Goal: Task Accomplishment & Management: Use online tool/utility

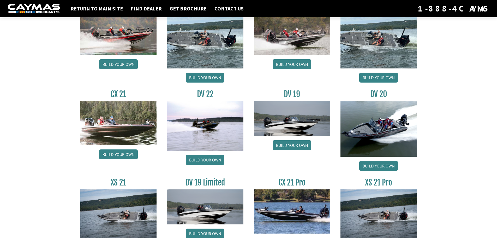
scroll to position [591, 0]
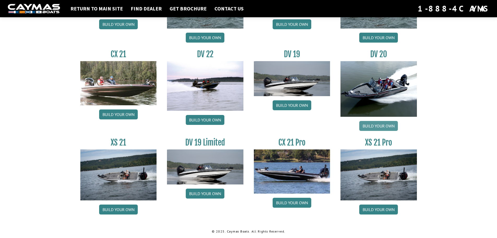
click at [380, 123] on link "Build your own" at bounding box center [378, 126] width 39 height 10
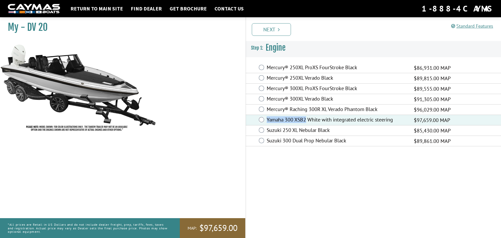
drag, startPoint x: 266, startPoint y: 119, endPoint x: 307, endPoint y: 120, distance: 40.7
click at [307, 120] on div "Yamaha 300 XSB2 White with integrated electric steering $97,659.00 MAP" at bounding box center [373, 120] width 255 height 10
